Goal: Transaction & Acquisition: Purchase product/service

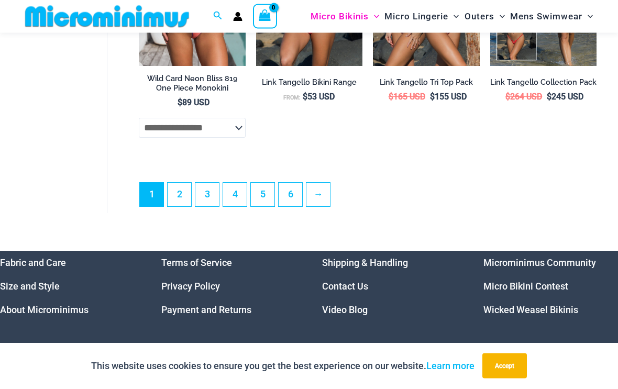
scroll to position [2367, 0]
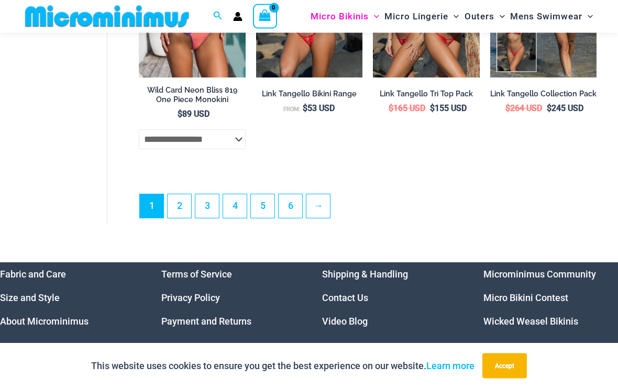
click at [281, 206] on link "6" at bounding box center [290, 207] width 24 height 24
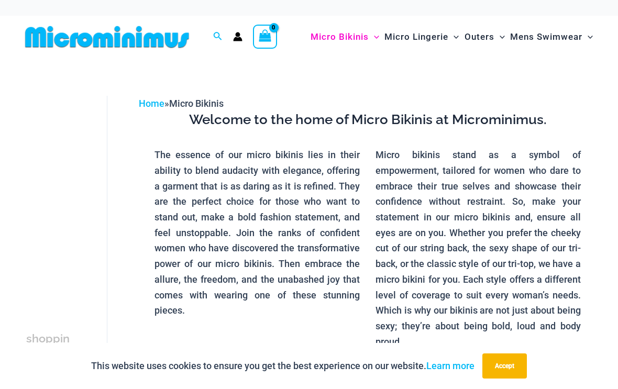
scroll to position [0, 0]
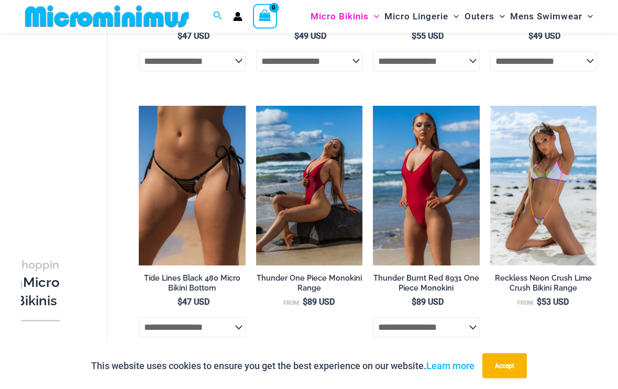
scroll to position [276, 0]
click at [373, 106] on img at bounding box center [373, 106] width 0 height 0
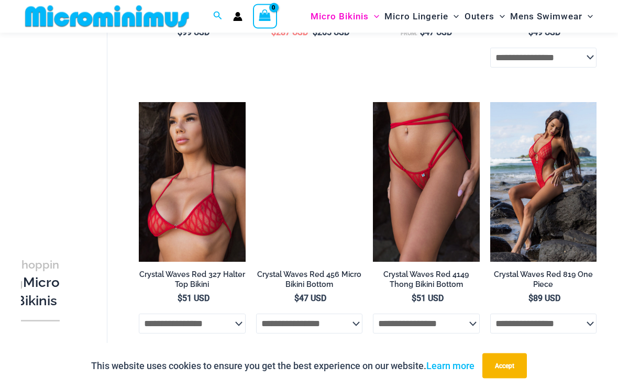
scroll to position [1954, 0]
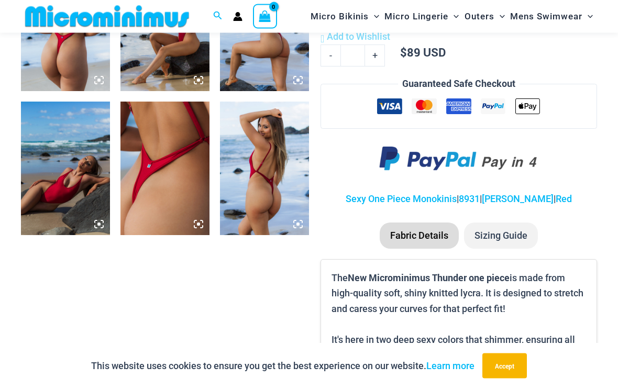
click at [54, 73] on img at bounding box center [65, 24] width 89 height 133
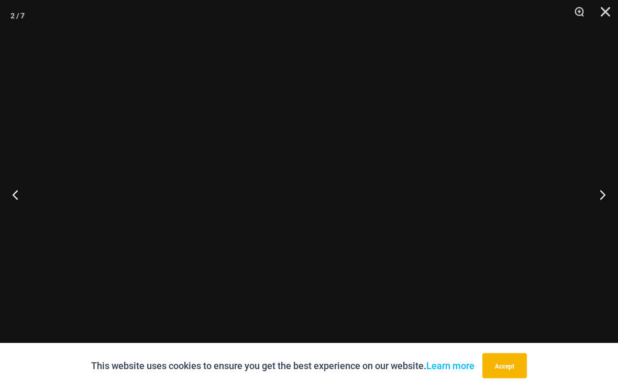
scroll to position [548, 0]
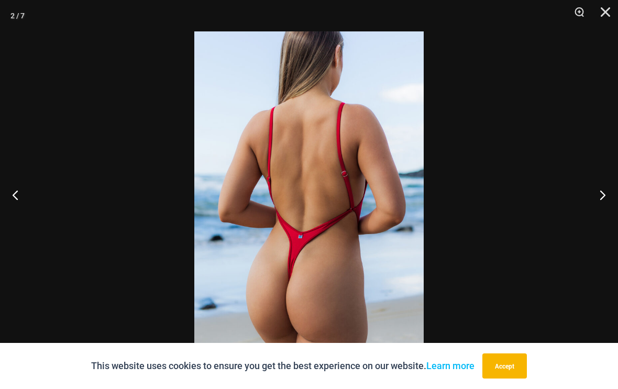
click at [604, 216] on button "Next" at bounding box center [597, 195] width 39 height 52
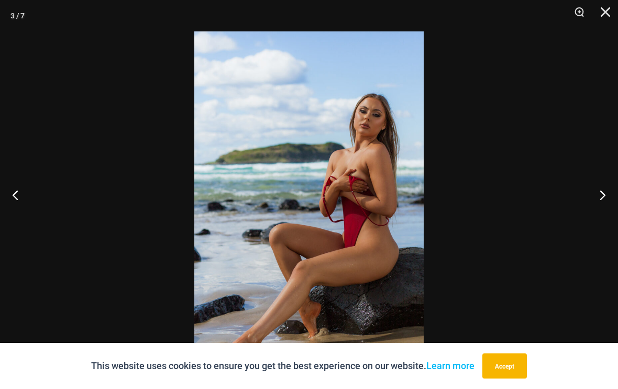
click at [603, 207] on button "Next" at bounding box center [597, 195] width 39 height 52
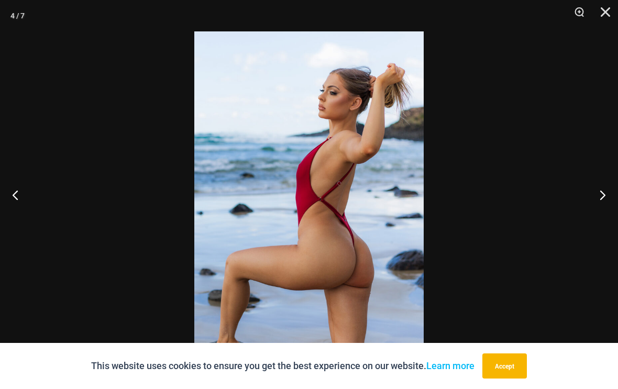
click at [592, 197] on button "Next" at bounding box center [597, 195] width 39 height 52
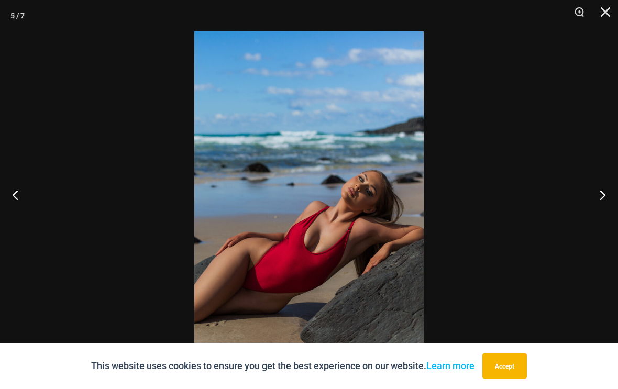
click at [596, 202] on button "Next" at bounding box center [597, 195] width 39 height 52
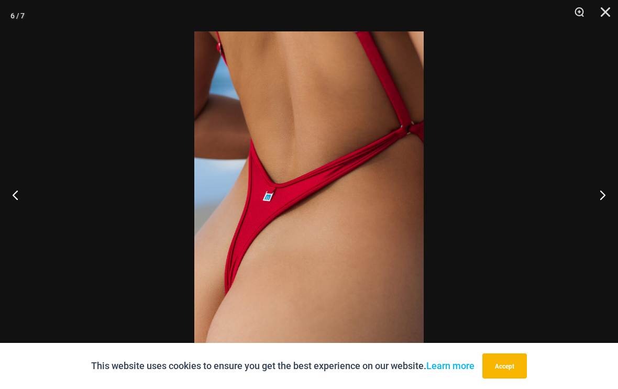
click at [596, 201] on button "Next" at bounding box center [597, 195] width 39 height 52
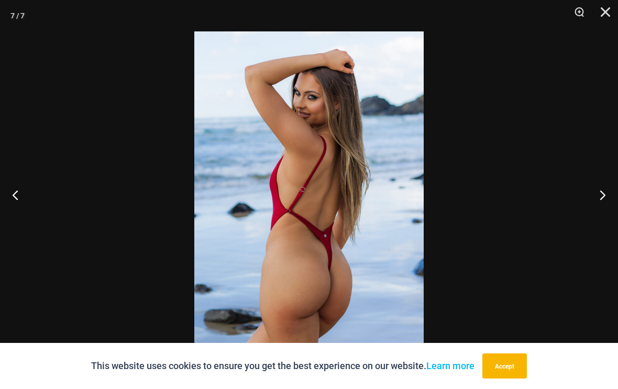
click at [590, 200] on button "Next" at bounding box center [597, 195] width 39 height 52
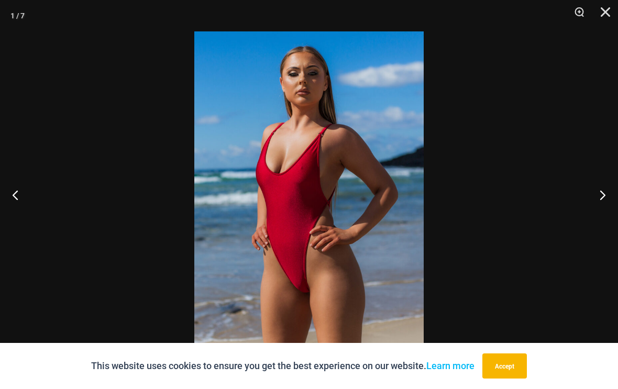
click at [591, 201] on button "Next" at bounding box center [597, 195] width 39 height 52
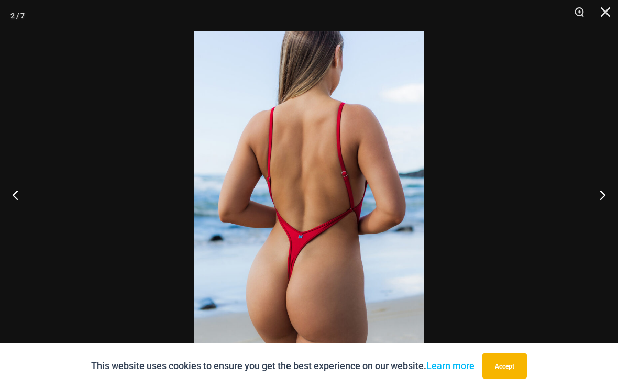
click at [603, 209] on button "Next" at bounding box center [597, 195] width 39 height 52
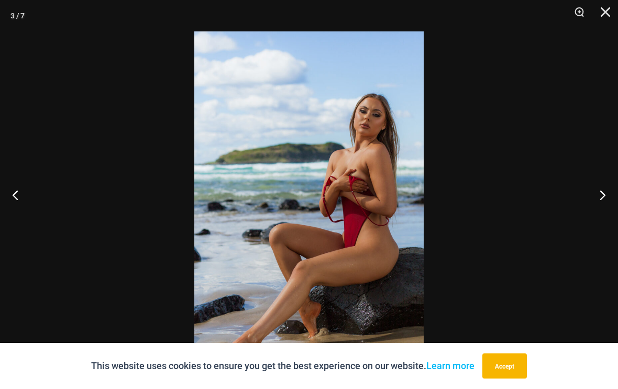
click at [600, 208] on button "Next" at bounding box center [597, 195] width 39 height 52
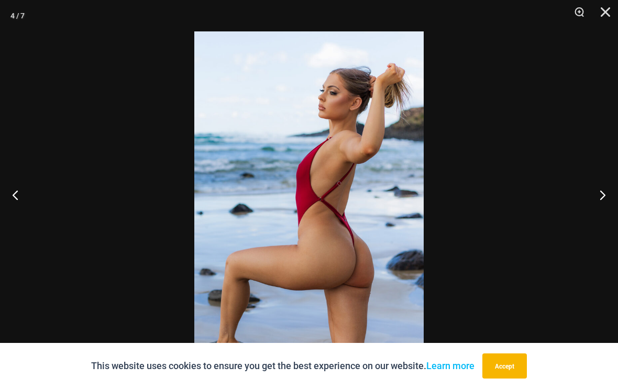
click at [600, 207] on button "Next" at bounding box center [597, 195] width 39 height 52
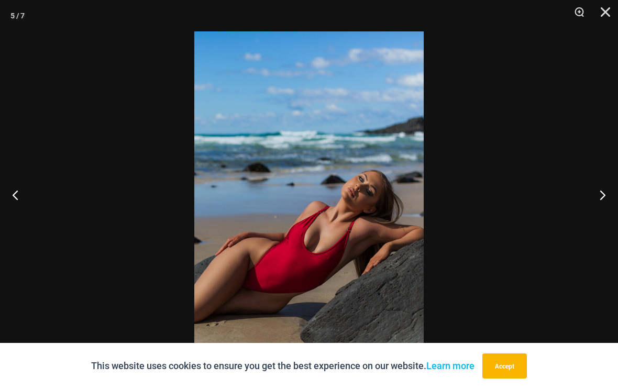
click at [599, 206] on button "Next" at bounding box center [597, 195] width 39 height 52
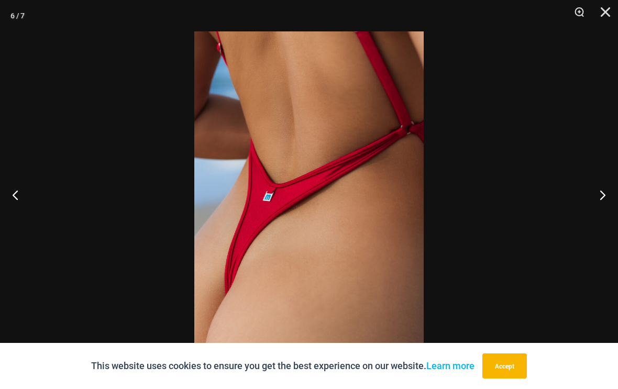
click at [597, 16] on button "Close" at bounding box center [601, 15] width 26 height 31
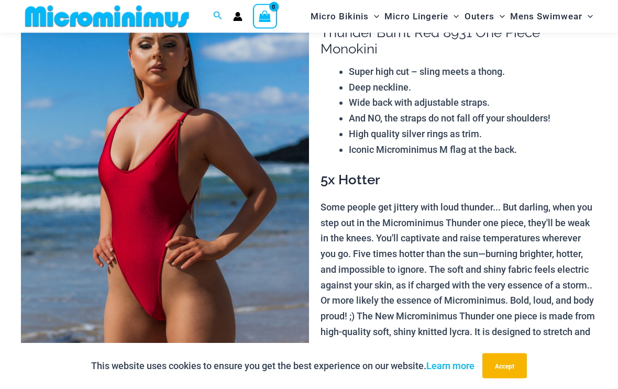
scroll to position [0, 0]
